Goal: Information Seeking & Learning: Learn about a topic

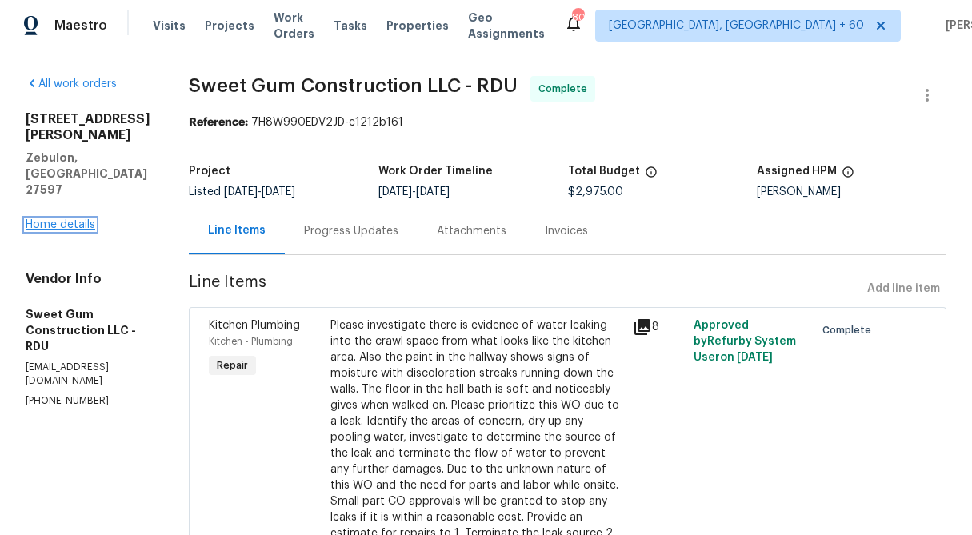
click at [68, 219] on link "Home details" at bounding box center [61, 224] width 70 height 11
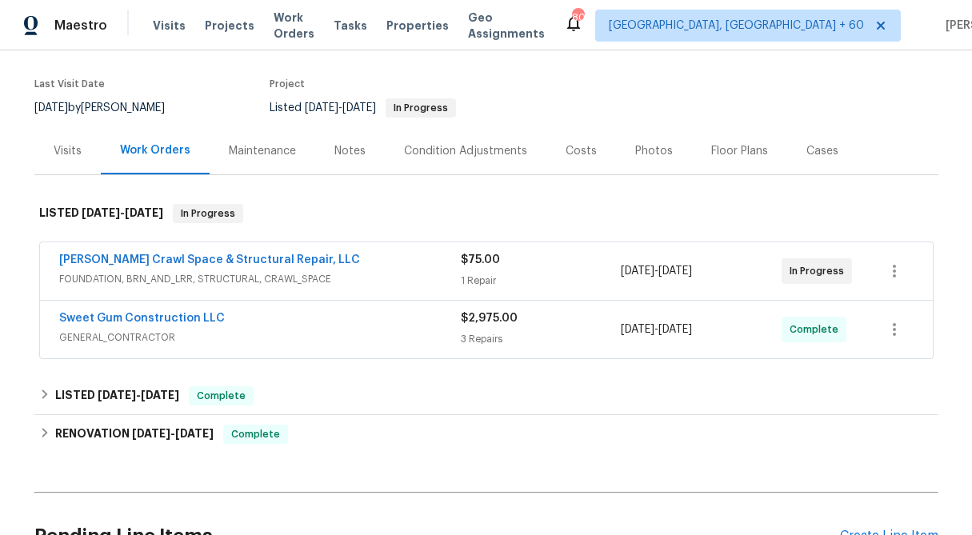
scroll to position [116, 0]
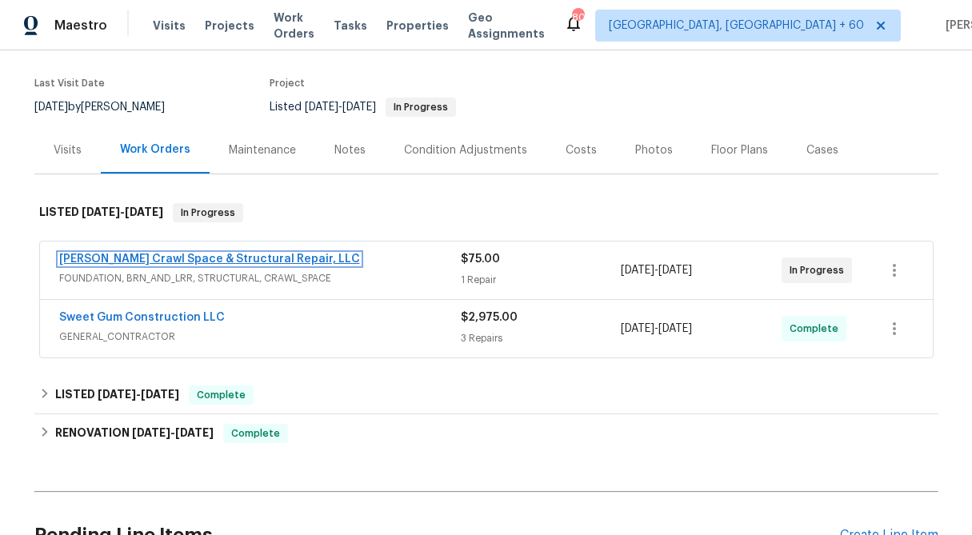
click at [243, 263] on link "[PERSON_NAME] Crawl Space & Structural Repair, LLC" at bounding box center [209, 259] width 301 height 11
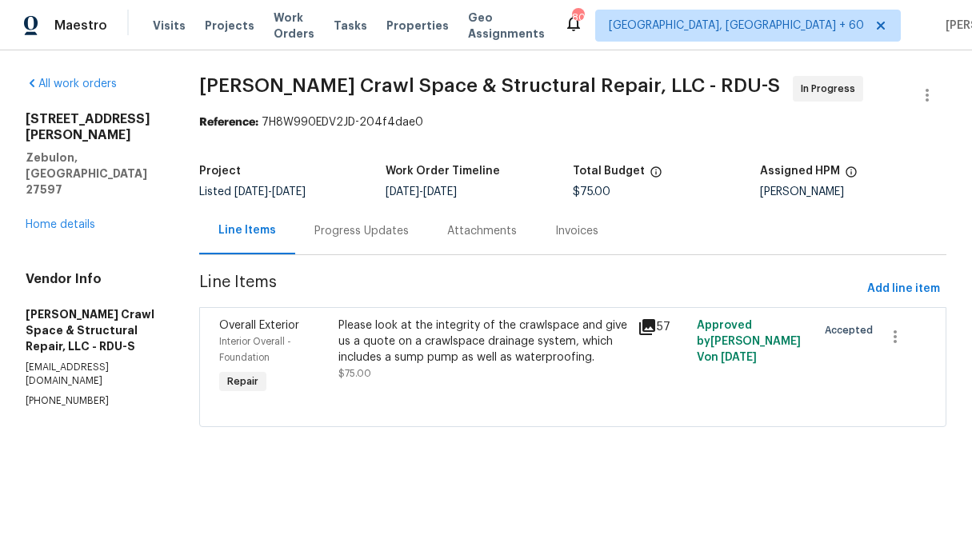
click at [418, 358] on div "Please look at the integrity of the crawlspace and give us a quote on a crawlsp…" at bounding box center [482, 342] width 289 height 48
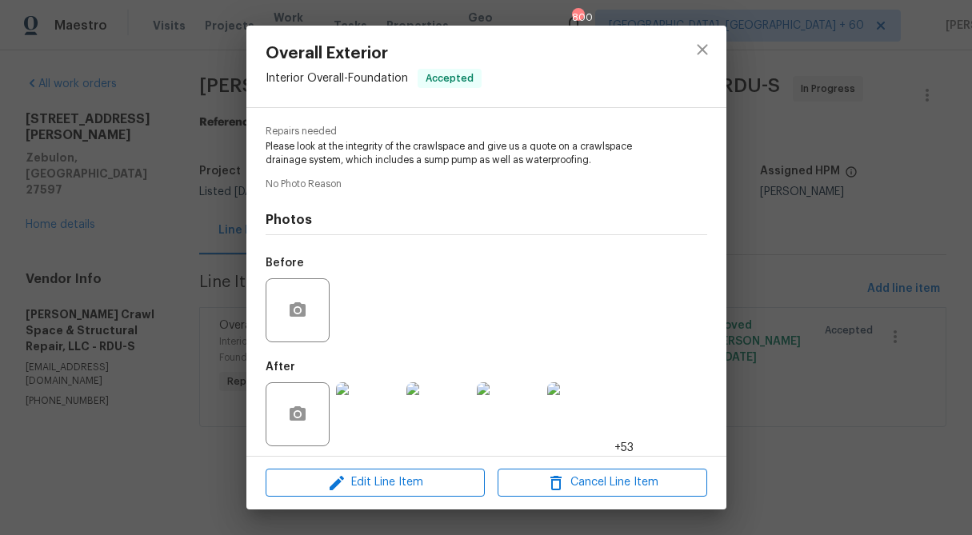
scroll to position [165, 0]
click at [380, 422] on img at bounding box center [368, 414] width 64 height 64
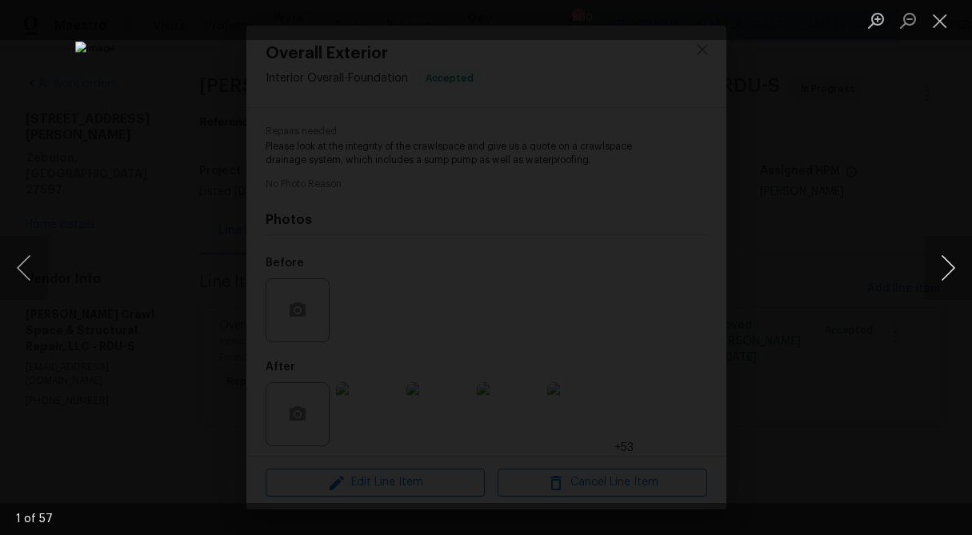
click at [942, 269] on button "Next image" at bounding box center [948, 268] width 48 height 64
click at [942, 268] on button "Next image" at bounding box center [948, 268] width 48 height 64
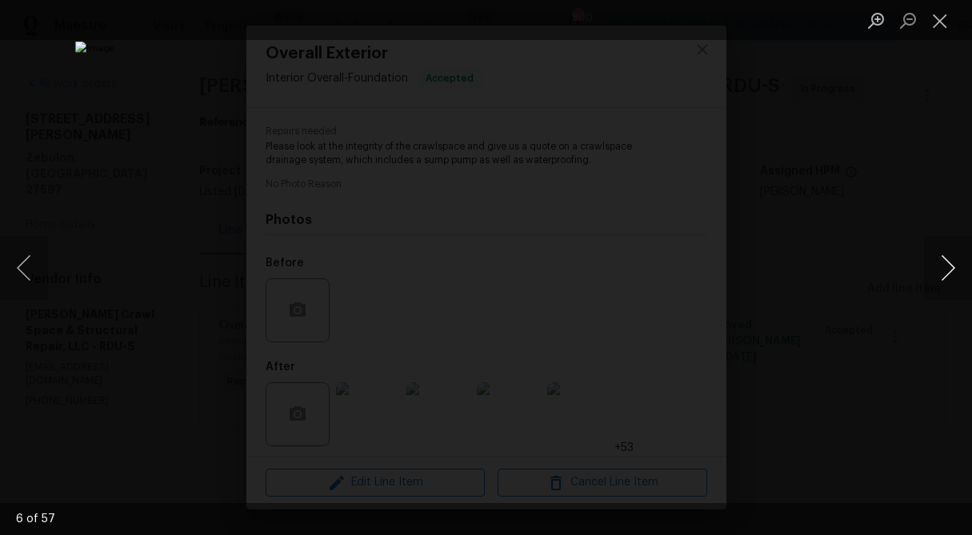
click at [942, 268] on button "Next image" at bounding box center [948, 268] width 48 height 64
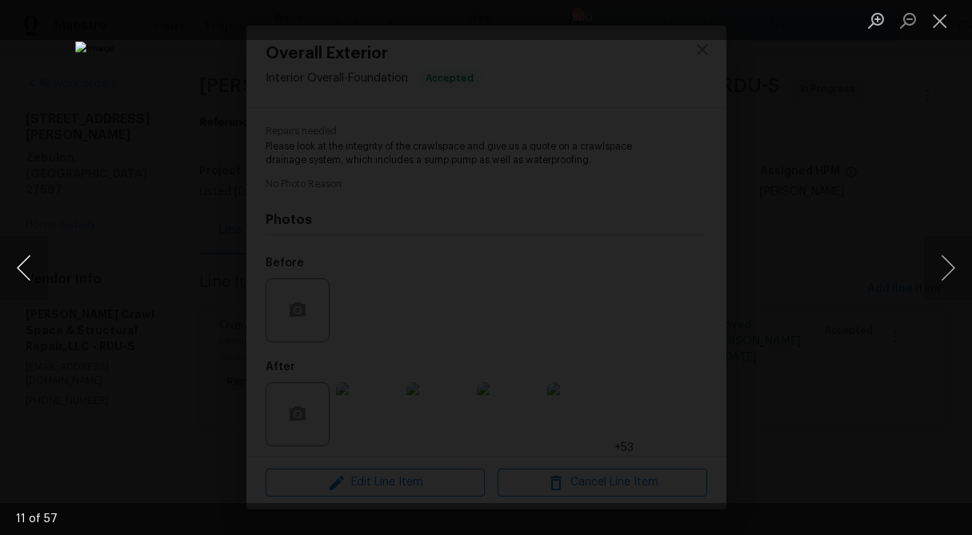
click at [36, 262] on button "Previous image" at bounding box center [24, 268] width 48 height 64
click at [947, 273] on button "Next image" at bounding box center [948, 268] width 48 height 64
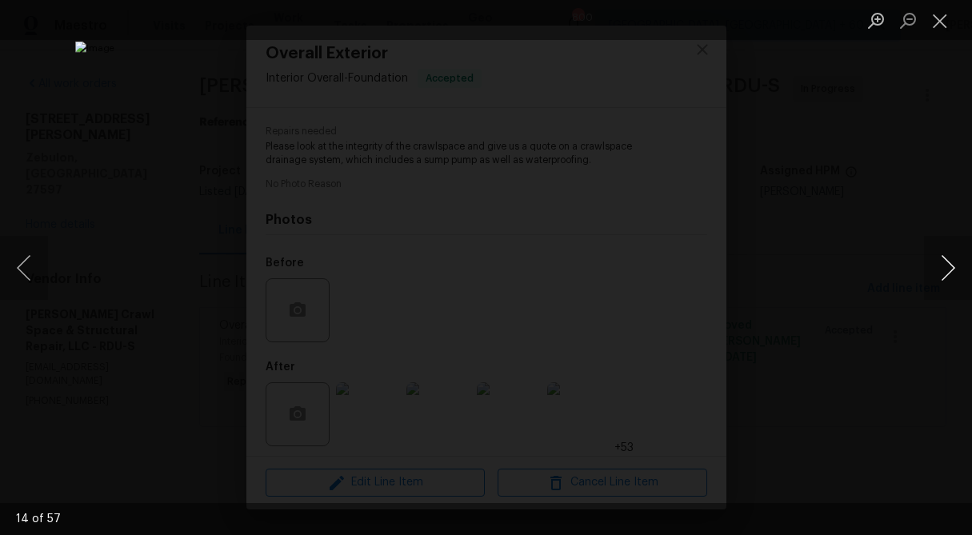
click at [947, 273] on button "Next image" at bounding box center [948, 268] width 48 height 64
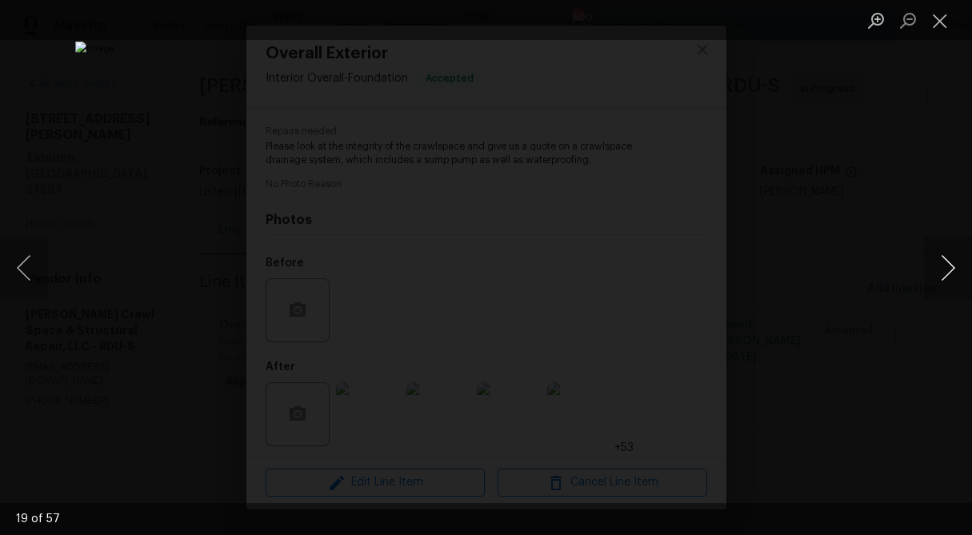
click at [947, 273] on button "Next image" at bounding box center [948, 268] width 48 height 64
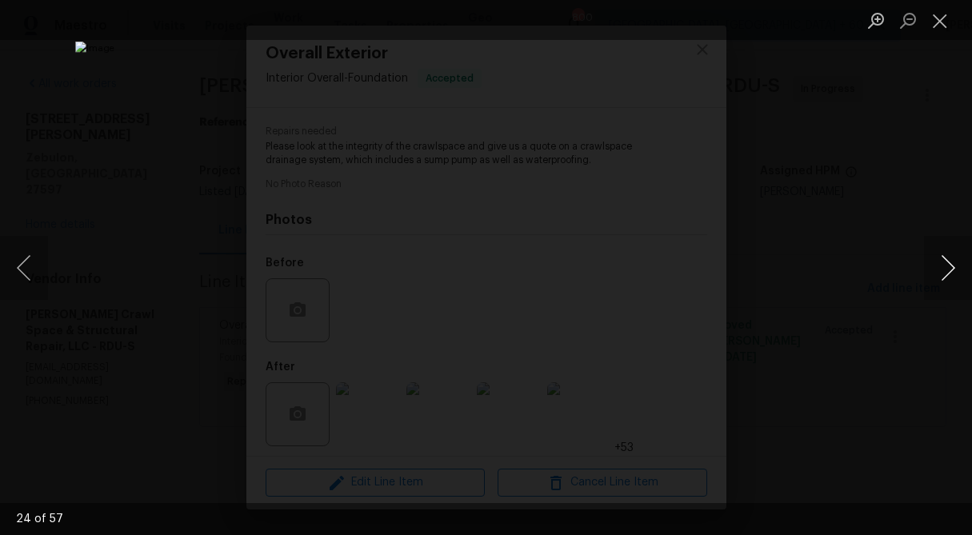
click at [947, 273] on button "Next image" at bounding box center [948, 268] width 48 height 64
click at [949, 268] on button "Next image" at bounding box center [948, 268] width 48 height 64
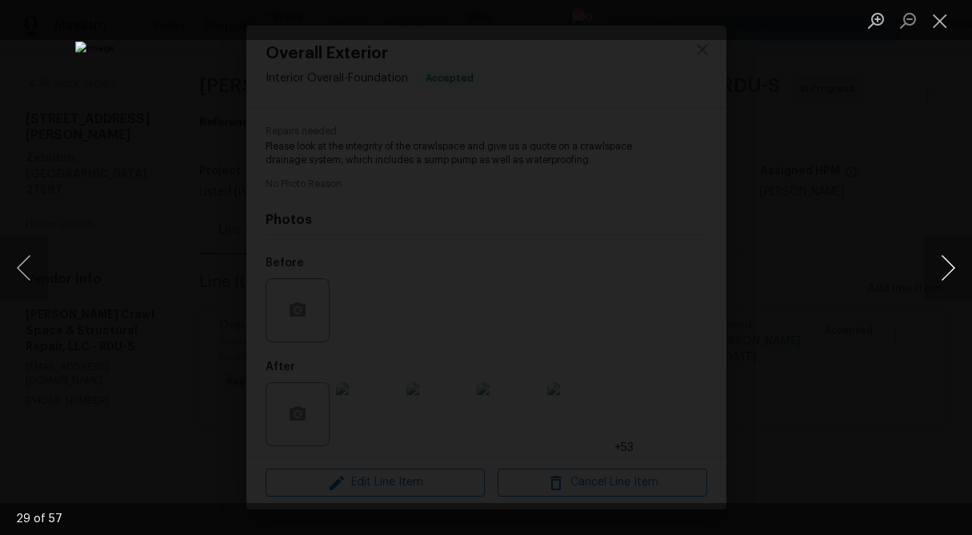
click at [949, 268] on button "Next image" at bounding box center [948, 268] width 48 height 64
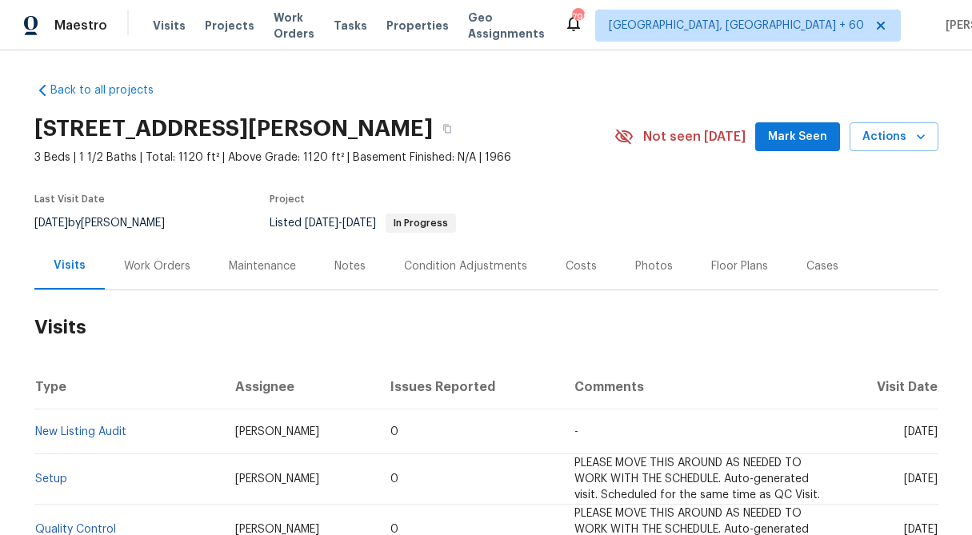
click at [164, 270] on div "Work Orders" at bounding box center [157, 266] width 66 height 16
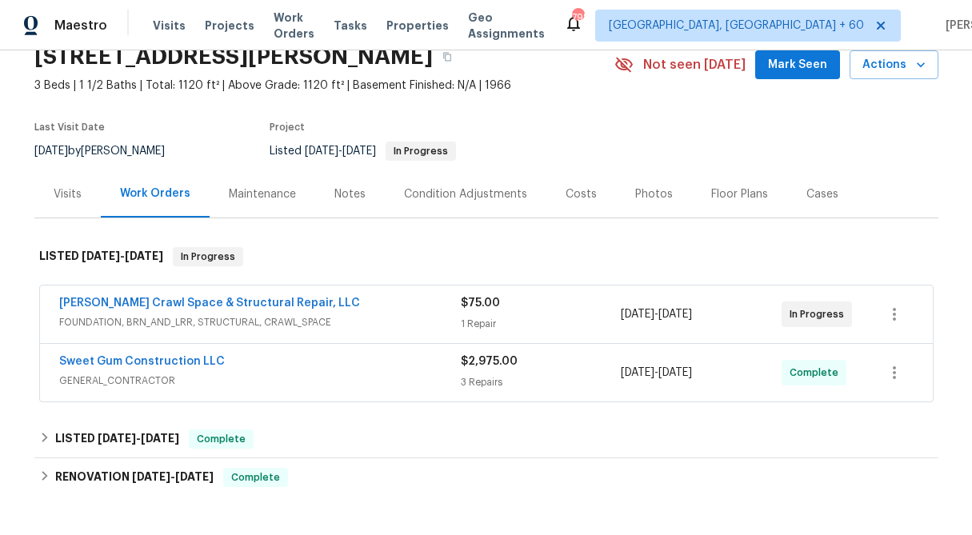
scroll to position [95, 0]
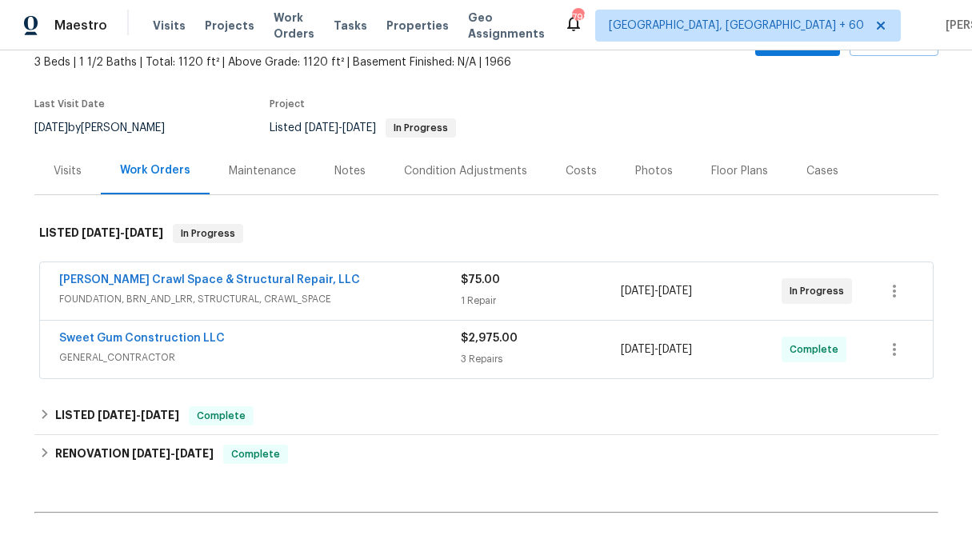
click at [496, 286] on div "$75.00" at bounding box center [541, 280] width 161 height 16
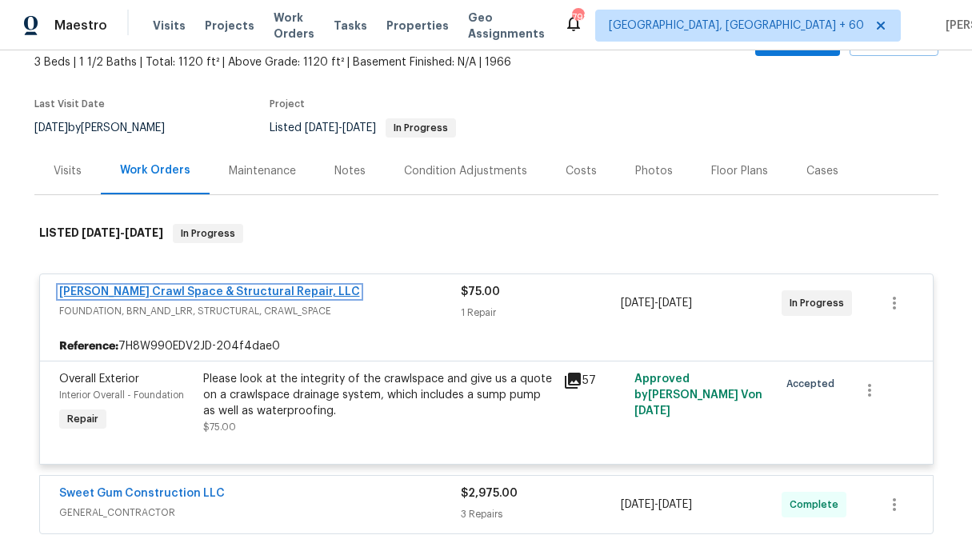
click at [265, 287] on link "[PERSON_NAME] Crawl Space & Structural Repair, LLC" at bounding box center [209, 291] width 301 height 11
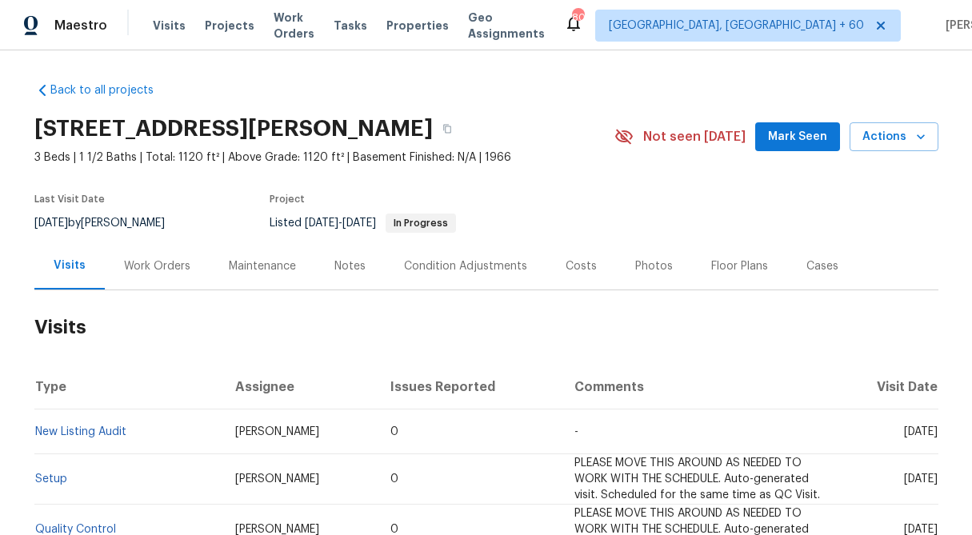
click at [141, 270] on div "Work Orders" at bounding box center [157, 266] width 66 height 16
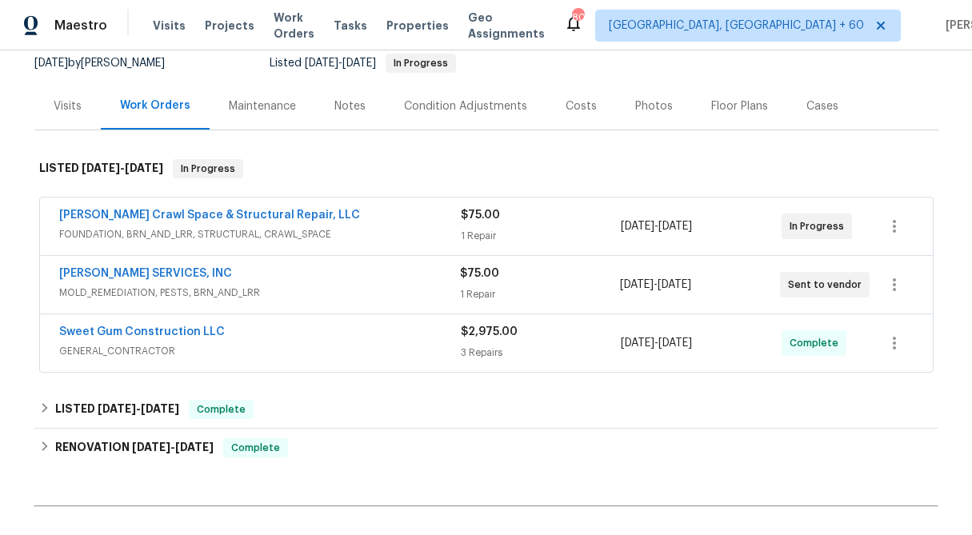
scroll to position [163, 0]
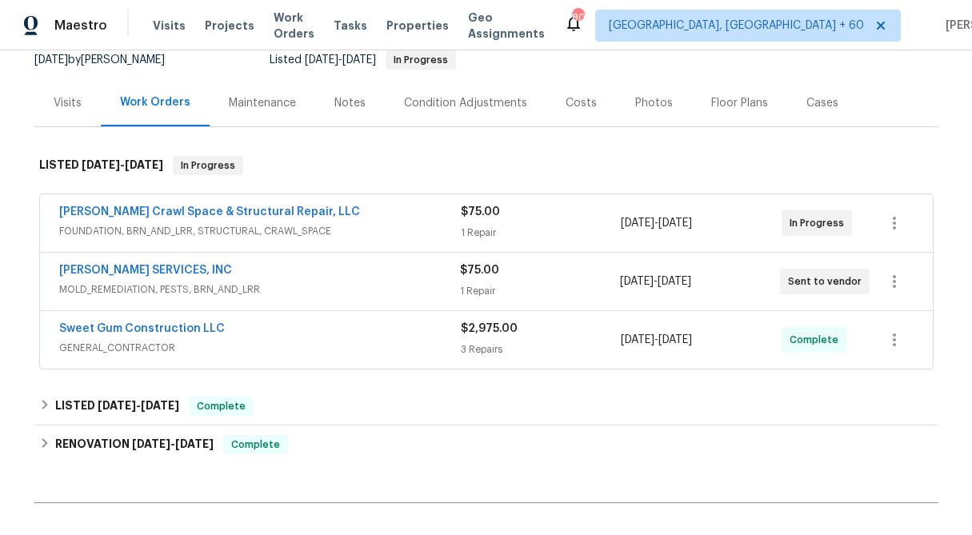
click at [478, 270] on span "$75.00" at bounding box center [479, 270] width 39 height 11
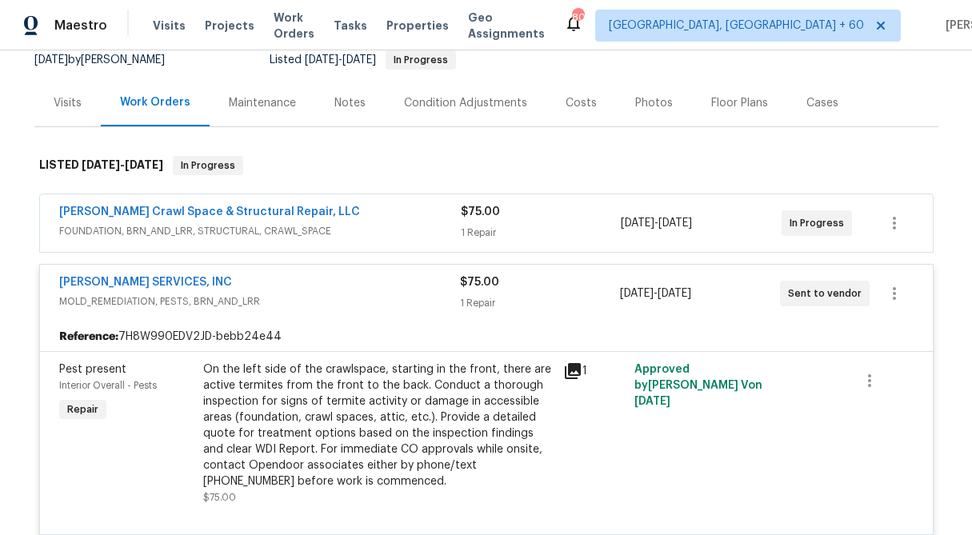
click at [375, 436] on div "On the left side of the crawlspace, starting in the front, there are active ter…" at bounding box center [378, 426] width 350 height 128
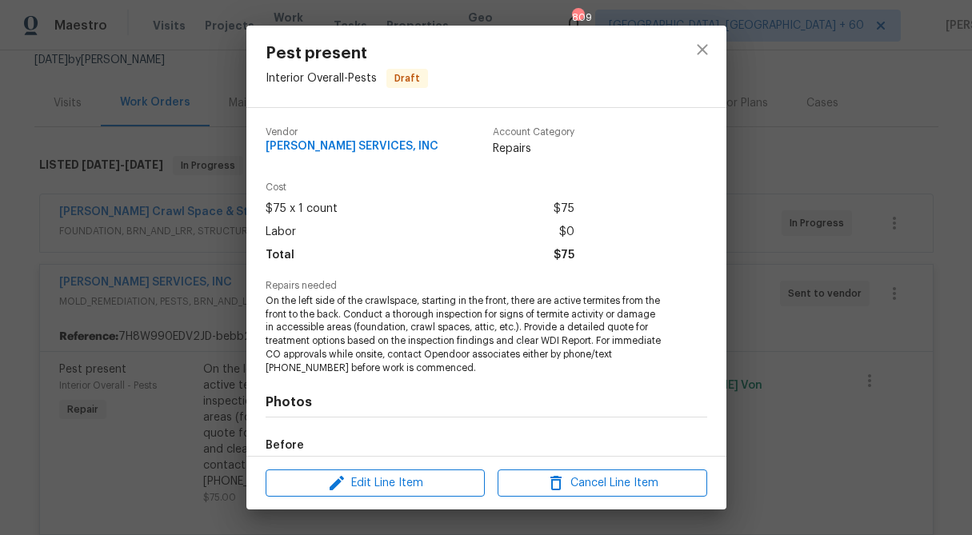
scroll to position [188, 0]
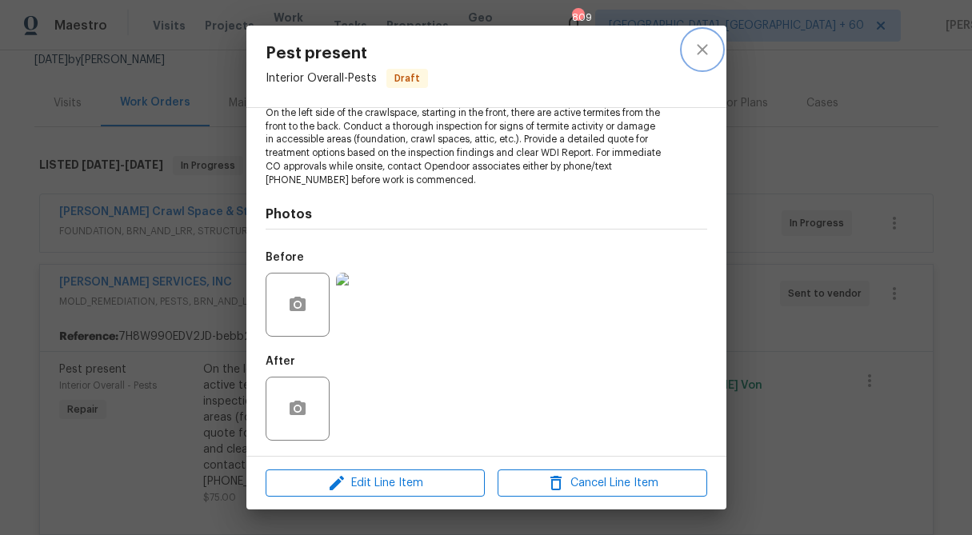
click at [701, 54] on icon "close" at bounding box center [702, 49] width 19 height 19
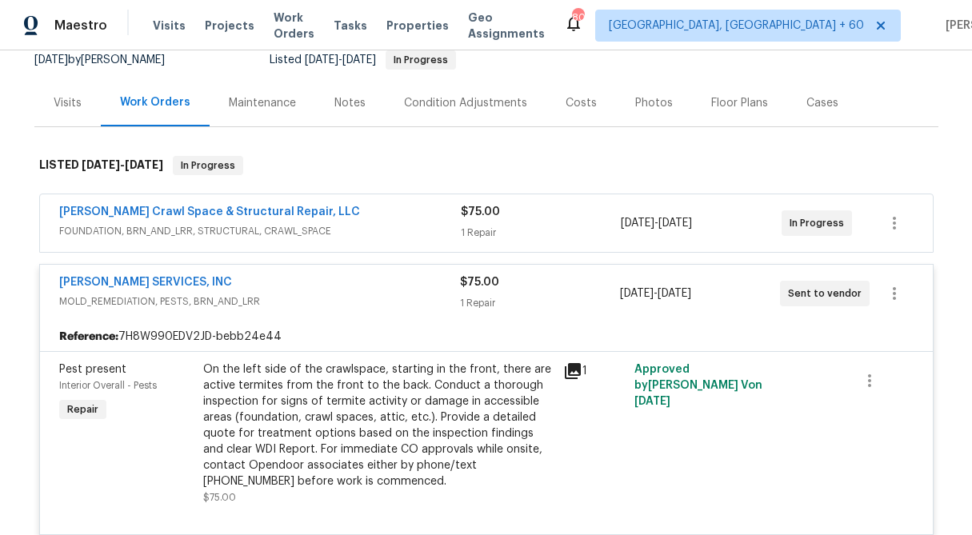
click at [486, 287] on span "$75.00" at bounding box center [479, 282] width 39 height 11
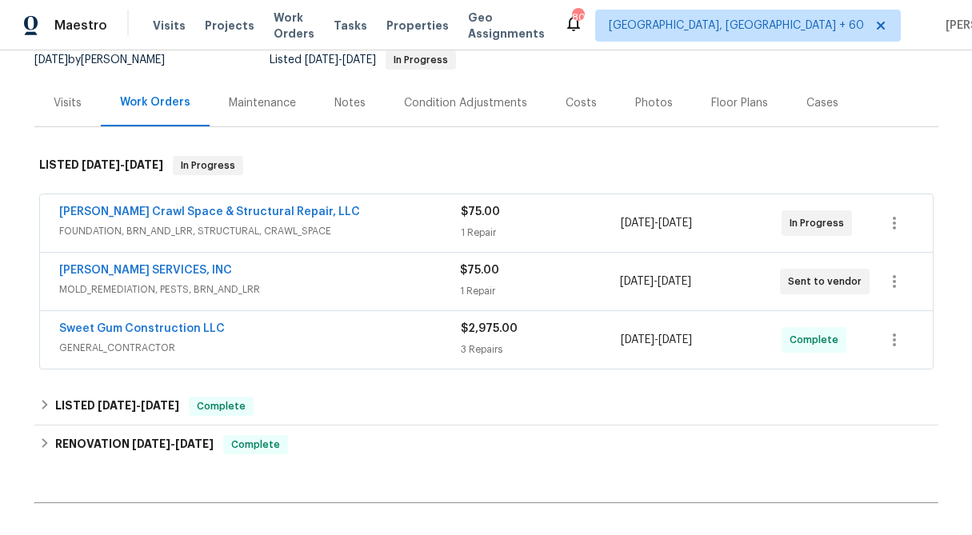
click at [486, 218] on div "$75.00" at bounding box center [541, 212] width 161 height 16
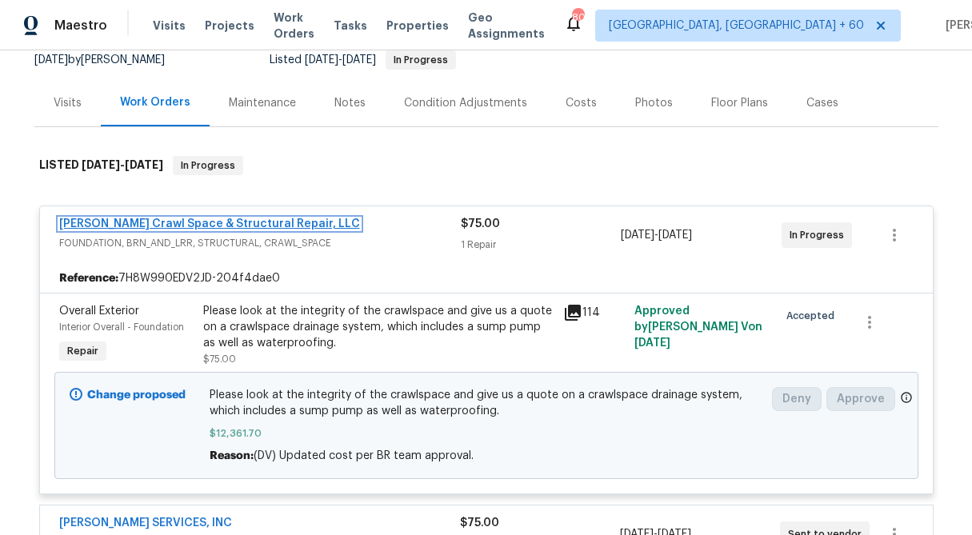
click at [242, 224] on link "[PERSON_NAME] Crawl Space & Structural Repair, LLC" at bounding box center [209, 223] width 301 height 11
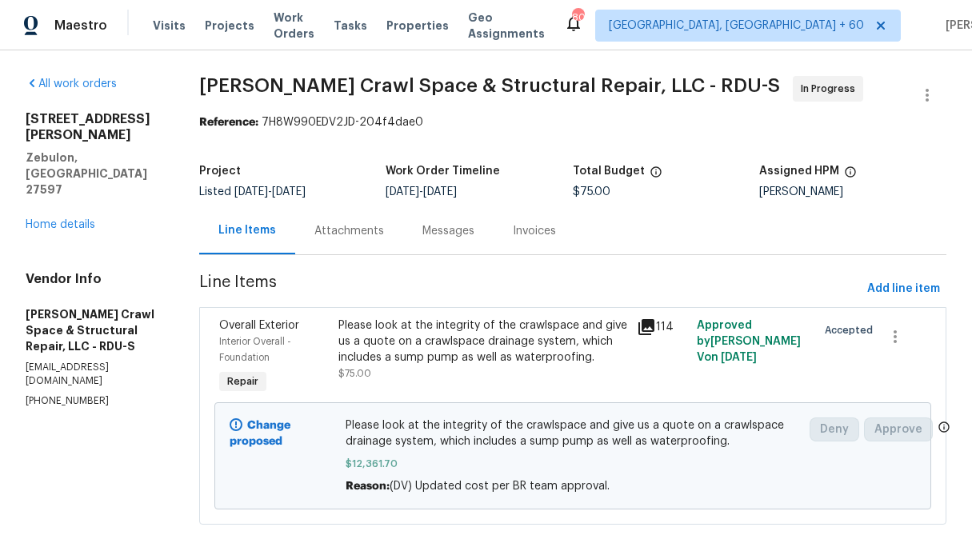
click at [359, 240] on div "Attachments" at bounding box center [349, 230] width 108 height 47
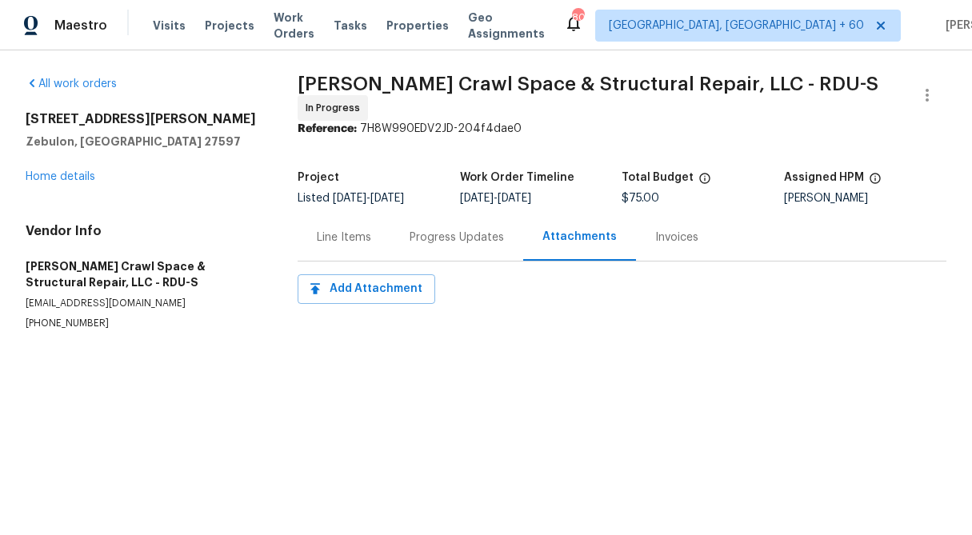
click at [474, 238] on div "Progress Updates" at bounding box center [457, 238] width 94 height 16
